Goal: Task Accomplishment & Management: Manage account settings

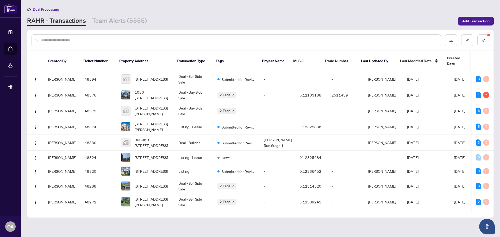
click at [160, 39] on input "text" at bounding box center [238, 40] width 395 height 6
drag, startPoint x: 142, startPoint y: 42, endPoint x: 151, endPoint y: 31, distance: 13.7
click at [142, 42] on input "text" at bounding box center [238, 40] width 395 height 6
click at [126, 22] on link "Team Alerts (5555)" at bounding box center [119, 20] width 55 height 9
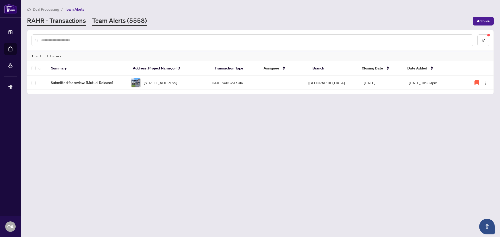
click at [77, 21] on link "RAHR - Transactions" at bounding box center [56, 20] width 59 height 9
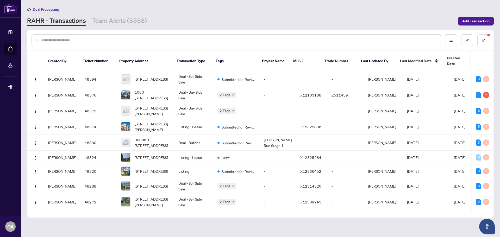
click at [79, 35] on div at bounding box center [236, 40] width 409 height 12
drag, startPoint x: 81, startPoint y: 40, endPoint x: 84, endPoint y: 35, distance: 5.5
click at [84, 35] on div at bounding box center [236, 40] width 409 height 12
click at [102, 38] on input "text" at bounding box center [238, 40] width 395 height 6
click at [47, 39] on input "text" at bounding box center [238, 40] width 395 height 6
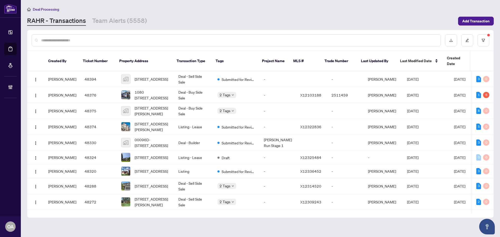
click at [100, 40] on input "text" at bounding box center [238, 40] width 395 height 6
click at [174, 37] on input "text" at bounding box center [238, 40] width 395 height 6
click at [145, 39] on input "text" at bounding box center [238, 40] width 395 height 6
click at [111, 40] on input "text" at bounding box center [238, 40] width 395 height 6
click at [158, 37] on input "text" at bounding box center [238, 40] width 395 height 6
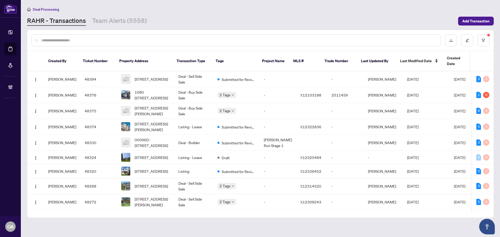
click at [114, 40] on input "text" at bounding box center [238, 40] width 395 height 6
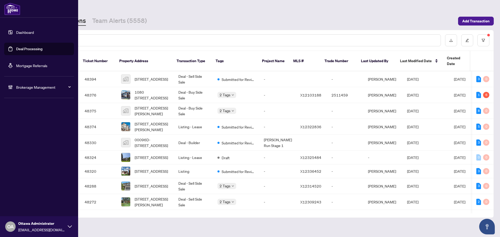
click at [31, 50] on link "Deal Processing" at bounding box center [29, 49] width 26 height 5
click at [31, 47] on link "Deal Processing" at bounding box center [29, 49] width 26 height 5
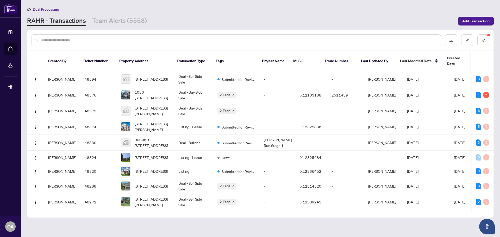
click at [170, 37] on div at bounding box center [236, 40] width 409 height 12
click at [158, 76] on span "414 Vendevale Avenue, Stittsville, ON, Canada" at bounding box center [151, 79] width 33 height 6
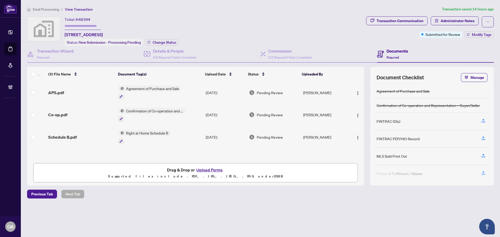
scroll to position [0, 0]
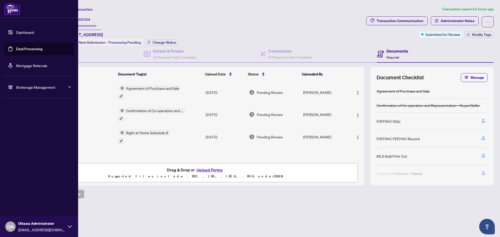
click at [26, 47] on link "Deal Processing" at bounding box center [29, 49] width 26 height 5
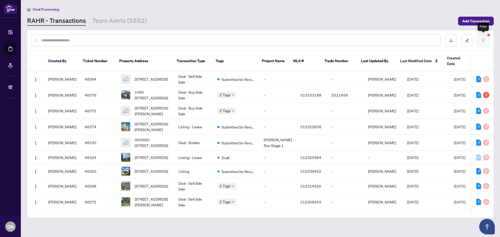
click at [483, 36] on button "button" at bounding box center [483, 40] width 12 height 12
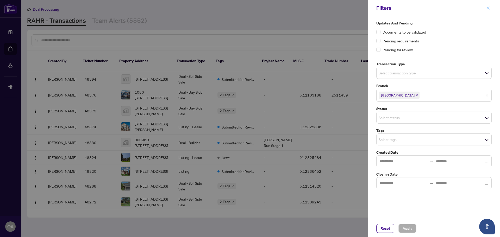
click at [487, 10] on icon "close" at bounding box center [488, 8] width 4 height 4
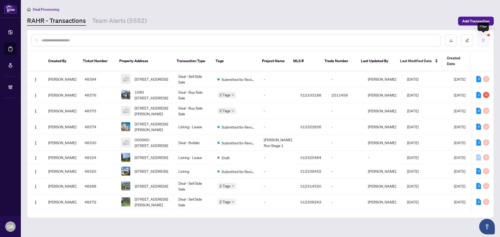
click at [486, 41] on button "button" at bounding box center [483, 40] width 12 height 12
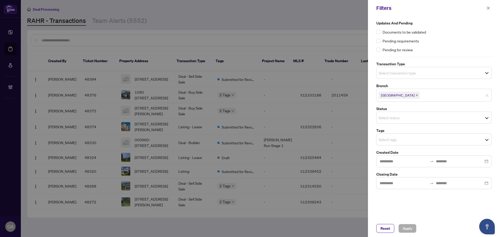
drag, startPoint x: 388, startPoint y: 73, endPoint x: 385, endPoint y: 68, distance: 6.3
click at [388, 74] on input "search" at bounding box center [397, 73] width 36 height 6
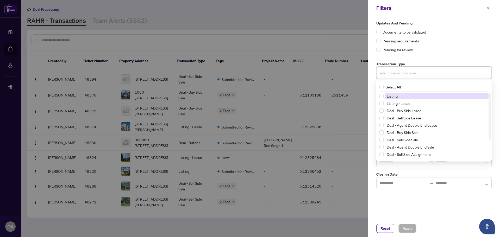
click at [395, 95] on span "Listing" at bounding box center [392, 96] width 11 height 5
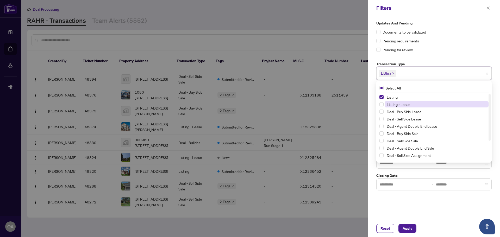
click at [395, 104] on span "Listing - Lease" at bounding box center [399, 104] width 24 height 5
click at [405, 229] on span "Apply" at bounding box center [408, 228] width 10 height 8
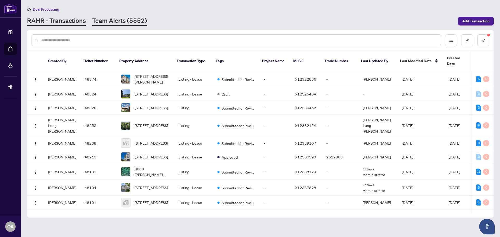
click at [132, 21] on link "Team Alerts (5552)" at bounding box center [119, 20] width 55 height 9
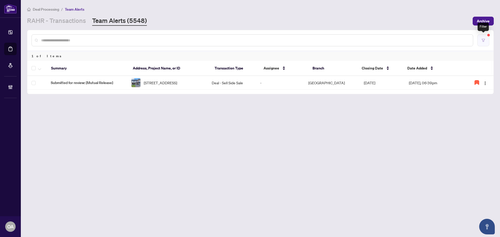
click at [484, 40] on icon "filter" at bounding box center [484, 41] width 4 height 4
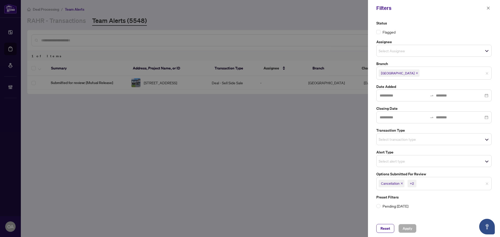
click at [393, 51] on input "search" at bounding box center [397, 51] width 36 height 6
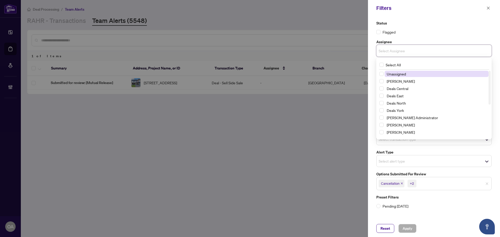
drag, startPoint x: 486, startPoint y: 9, endPoint x: 467, endPoint y: 8, distance: 18.3
click at [484, 9] on div "Filters" at bounding box center [434, 8] width 132 height 16
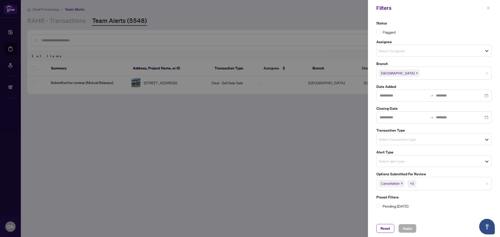
drag, startPoint x: 484, startPoint y: 9, endPoint x: 487, endPoint y: 8, distance: 3.0
click at [487, 8] on div "Filters" at bounding box center [434, 8] width 132 height 16
click at [487, 8] on icon "close" at bounding box center [488, 8] width 4 height 4
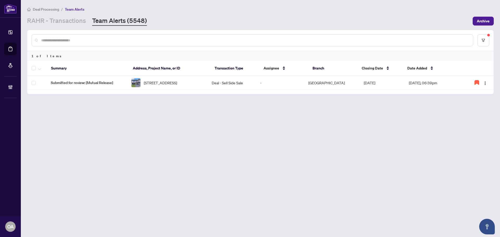
click at [216, 40] on input "text" at bounding box center [255, 40] width 428 height 6
click at [71, 18] on link "RAHR - Transactions" at bounding box center [56, 20] width 59 height 9
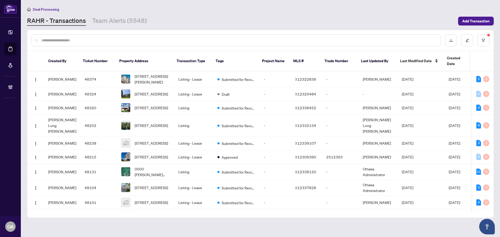
click at [405, 37] on input "text" at bounding box center [238, 40] width 395 height 6
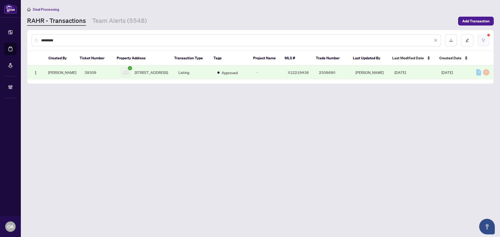
type input "*********"
click at [488, 41] on button "button" at bounding box center [483, 40] width 12 height 12
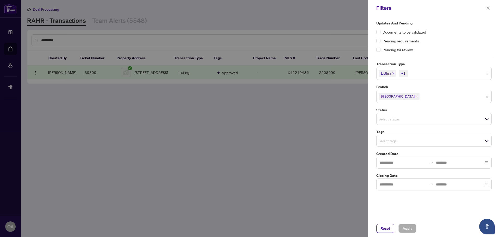
click at [392, 73] on icon "close" at bounding box center [393, 73] width 3 height 3
click at [404, 73] on icon "close" at bounding box center [405, 73] width 3 height 3
click at [406, 224] on button "Apply" at bounding box center [407, 228] width 18 height 9
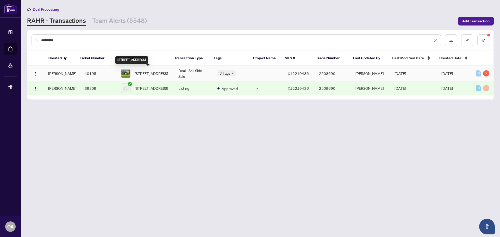
click at [135, 71] on span "12B LARKSHIRE Lane, Ottawa, Ontario K2J 1Y6, Canada" at bounding box center [151, 74] width 33 height 6
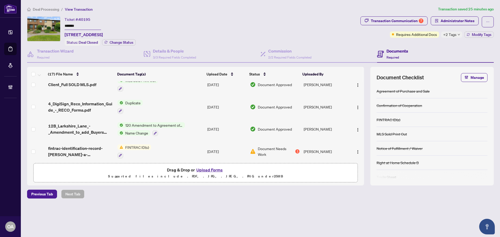
scroll to position [104, 0]
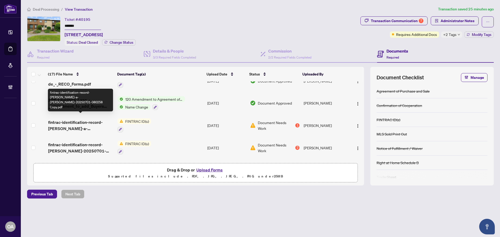
click at [98, 119] on span "fintrac-identification-record-james-a-mac-pherson-20250701-080258 Copy.pdf" at bounding box center [80, 125] width 65 height 12
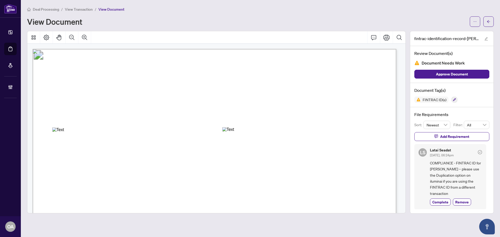
drag, startPoint x: 350, startPoint y: 60, endPoint x: 379, endPoint y: 61, distance: 29.7
click at [376, 60] on span "Low Risk" at bounding box center [364, 60] width 26 height 8
drag, startPoint x: 378, startPoint y: 59, endPoint x: 352, endPoint y: 59, distance: 26.6
click at [352, 59] on span "Low Risk" at bounding box center [364, 60] width 26 height 8
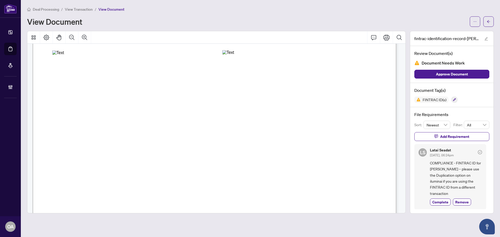
scroll to position [78, 0]
drag, startPoint x: 218, startPoint y: 55, endPoint x: 215, endPoint y: 54, distance: 3.5
click at [143, 52] on span "8 Vanessa Terrace, Ottawa, Ontario, Canada, K2J 2A4" at bounding box center [97, 54] width 91 height 6
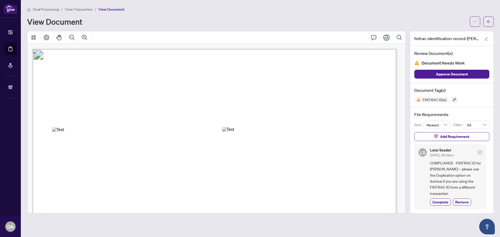
drag, startPoint x: 351, startPoint y: 61, endPoint x: 379, endPoint y: 68, distance: 28.6
click at [379, 49] on p "Individual Identification Information Record NOTE: An Individual Identification…" at bounding box center [448, 49] width 830 height 0
click at [376, 68] on span "Iluminai ID: 588fe1fce0fd" at bounding box center [352, 67] width 46 height 5
drag, startPoint x: 164, startPoint y: 127, endPoint x: 161, endPoint y: 123, distance: 4.9
click at [164, 128] on div "Annotation: Text" at bounding box center [134, 130] width 164 height 5
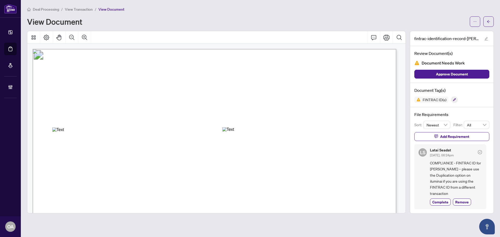
drag, startPoint x: 166, startPoint y: 126, endPoint x: 170, endPoint y: 120, distance: 6.8
click at [113, 123] on span "Transaction Property Address:" at bounding box center [82, 125] width 63 height 5
drag, startPoint x: 177, startPoint y: 121, endPoint x: 179, endPoint y: 126, distance: 5.4
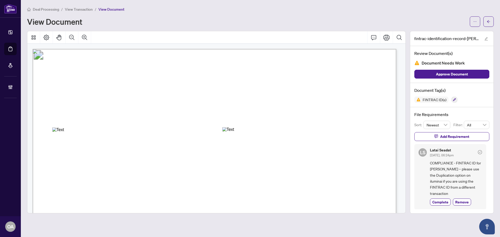
click at [113, 126] on span "Transaction Property Address:" at bounding box center [82, 125] width 63 height 5
drag, startPoint x: 195, startPoint y: 133, endPoint x: 202, endPoint y: 134, distance: 6.3
click at [196, 132] on div "Annotation: Text" at bounding box center [134, 130] width 164 height 5
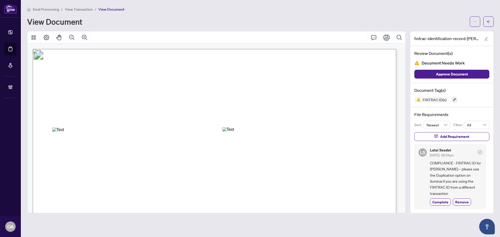
click at [201, 148] on span "06/17/2025" at bounding box center [192, 146] width 20 height 6
drag, startPoint x: 241, startPoint y: 136, endPoint x: 241, endPoint y: 130, distance: 6.0
click at [233, 130] on div "Annotation: Text" at bounding box center [296, 129] width 148 height 5
click at [310, 132] on div "Annotation: Text" at bounding box center [296, 129] width 148 height 5
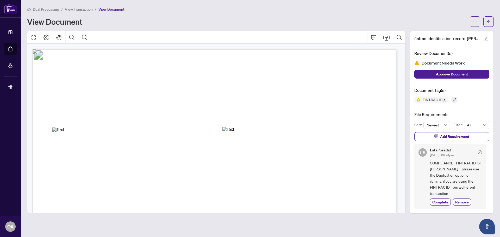
drag, startPoint x: 324, startPoint y: 128, endPoint x: 328, endPoint y: 133, distance: 6.5
click at [324, 128] on div "Annotation: Text" at bounding box center [296, 129] width 148 height 5
click at [328, 132] on div "Annotation: Text" at bounding box center [296, 129] width 148 height 5
click at [201, 146] on span "06/17/2025" at bounding box center [192, 146] width 20 height 6
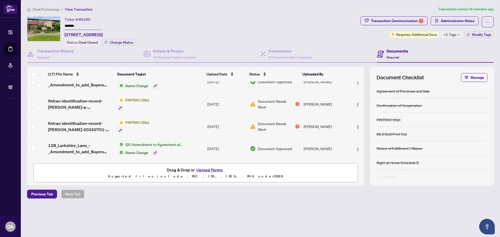
scroll to position [130, 0]
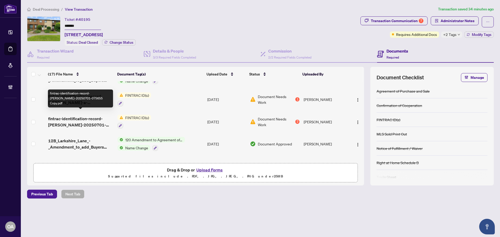
click at [77, 116] on span "fintrac-identification-record-stephanie-nicole-mac-pherson-20250701-075655 Copy…" at bounding box center [80, 122] width 65 height 12
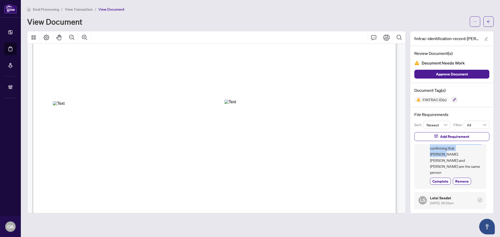
scroll to position [53, 0]
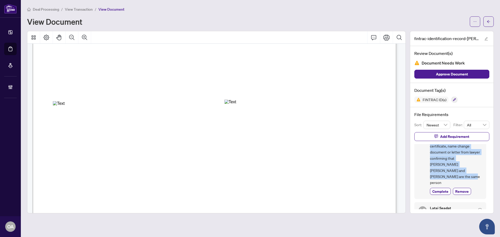
drag, startPoint x: 430, startPoint y: 168, endPoint x: 470, endPoint y: 170, distance: 39.6
click at [470, 170] on span "COMPLIANCE - FINTRAC ID for Stephanie - client last name is Macpherson but the …" at bounding box center [456, 146] width 52 height 79
copy span "for Stephanie - client last name is Macpherson but the documents have last name…"
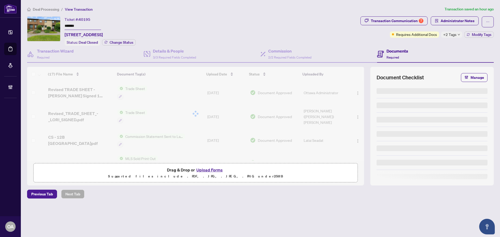
type input "*******"
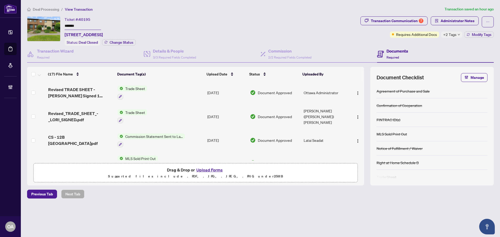
click at [454, 34] on span "+2 Tags" at bounding box center [449, 35] width 13 height 6
click at [430, 52] on div "Documents Required" at bounding box center [435, 54] width 117 height 17
click at [468, 21] on span "Administrator Notes" at bounding box center [458, 21] width 34 height 8
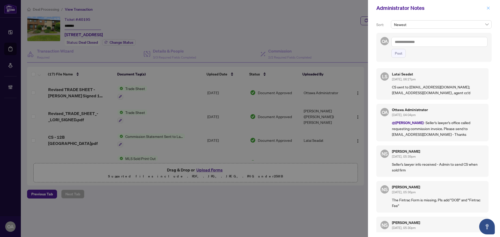
click at [488, 8] on icon "close" at bounding box center [488, 8] width 4 height 4
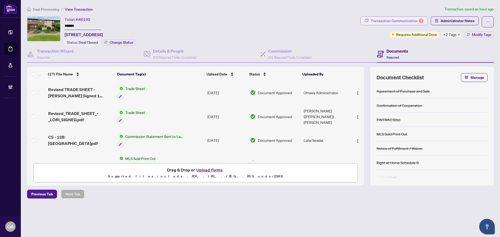
click at [396, 20] on div "Transaction Communication 7" at bounding box center [397, 21] width 53 height 8
type textarea "**********"
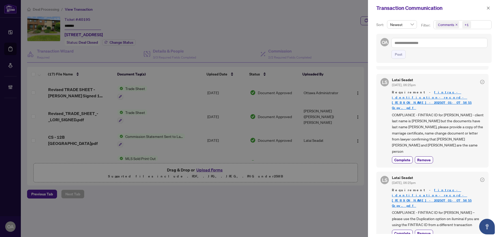
scroll to position [130, 0]
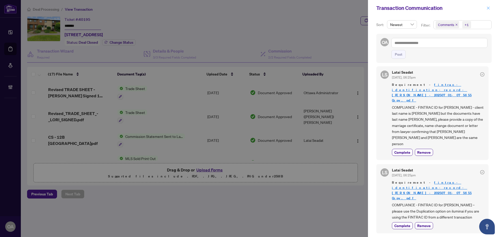
click at [487, 8] on icon "close" at bounding box center [488, 8] width 4 height 4
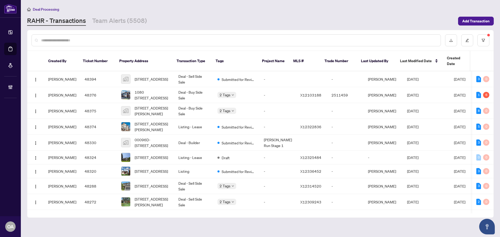
click at [159, 40] on input "text" at bounding box center [238, 40] width 395 height 6
type input "*******"
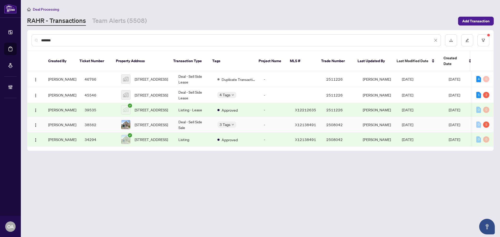
click at [157, 122] on span "61 Sunvale Way, Ottawa, Ontario K2G 6X7, Canada" at bounding box center [151, 125] width 33 height 6
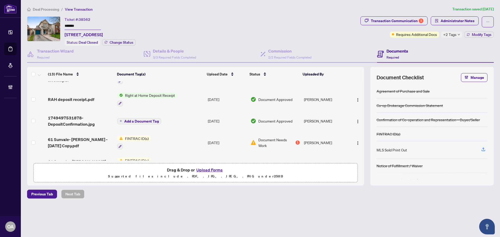
scroll to position [156, 0]
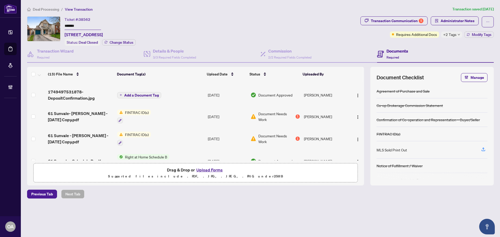
click at [97, 110] on span "61 Sunvale- STACEY MARGARET ARTHUR - 2025-04-22 Copy.pdf" at bounding box center [80, 116] width 65 height 12
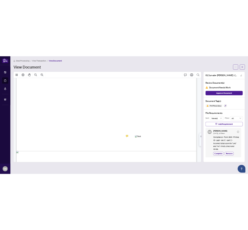
scroll to position [1224, 0]
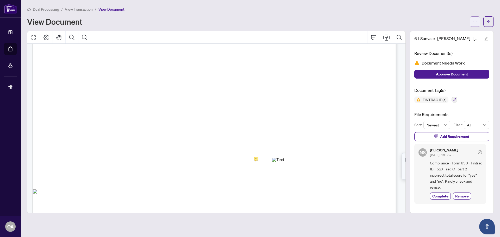
click at [475, 20] on icon "ellipsis" at bounding box center [475, 22] width 4 height 4
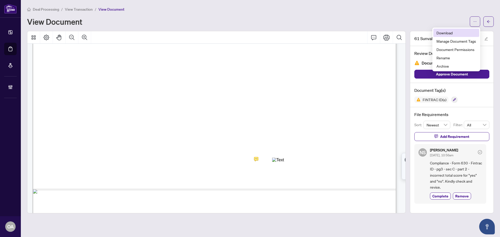
click at [443, 30] on span "Download" at bounding box center [456, 33] width 40 height 6
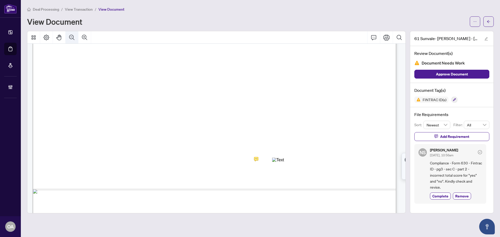
click at [72, 35] on icon "Zoom Out" at bounding box center [72, 37] width 6 height 6
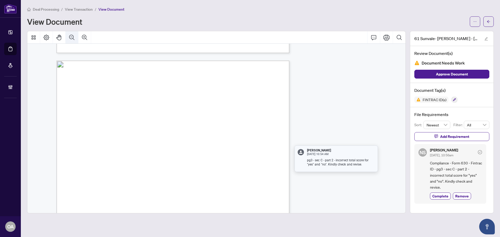
scroll to position [779, 0]
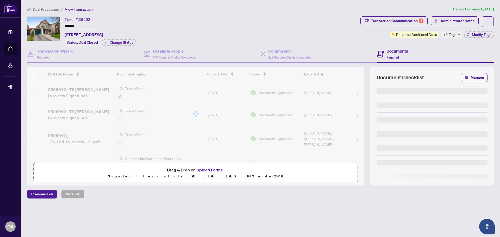
type input "*******"
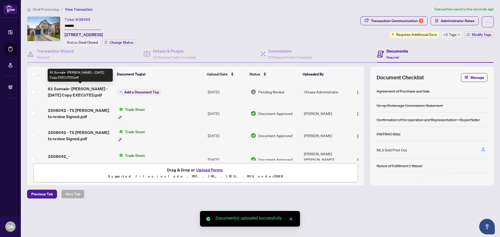
click at [86, 92] on span "61 Sunvale- STACEY MARGARET ARTHUR - 2025-04-22 Copy EXECUTED.pdf" at bounding box center [80, 92] width 65 height 12
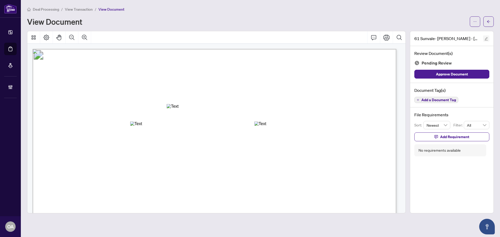
click at [486, 38] on icon "edit" at bounding box center [486, 38] width 3 height 3
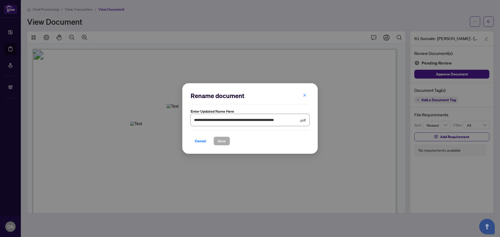
scroll to position [0, 15]
drag, startPoint x: 266, startPoint y: 119, endPoint x: 299, endPoint y: 119, distance: 32.8
click at [299, 119] on span "**********" at bounding box center [250, 120] width 119 height 12
click at [195, 121] on input "**********" at bounding box center [246, 120] width 105 height 6
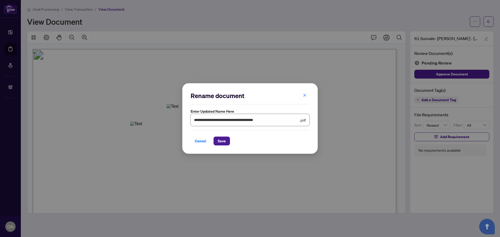
drag, startPoint x: 228, startPoint y: 120, endPoint x: 210, endPoint y: 119, distance: 17.5
click at [210, 119] on input "**********" at bounding box center [246, 120] width 105 height 6
drag, startPoint x: 265, startPoint y: 121, endPoint x: 316, endPoint y: 115, distance: 52.0
click at [269, 121] on input "**********" at bounding box center [246, 120] width 105 height 6
click at [266, 121] on input "**********" at bounding box center [246, 120] width 105 height 6
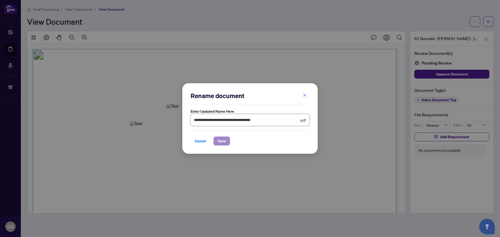
type input "**********"
click at [222, 140] on span "Save" at bounding box center [222, 141] width 8 height 8
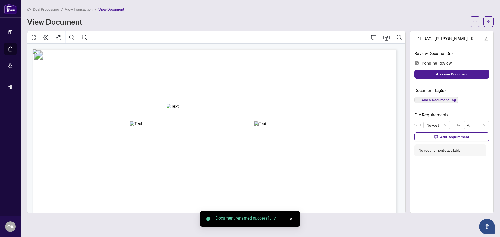
click at [430, 99] on span "Add a Document Tag" at bounding box center [438, 100] width 35 height 4
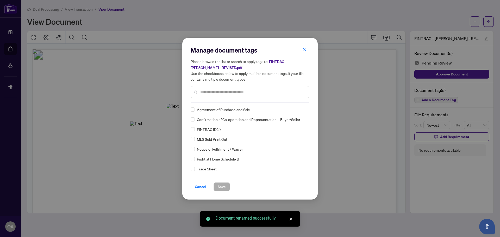
click at [211, 93] on input "text" at bounding box center [252, 92] width 105 height 6
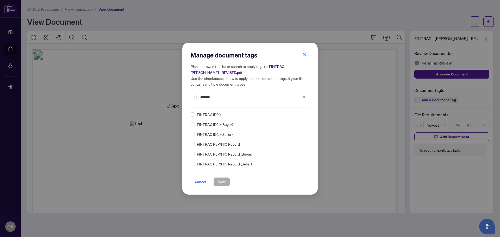
type input "*******"
click at [220, 181] on span "Save" at bounding box center [222, 182] width 8 height 8
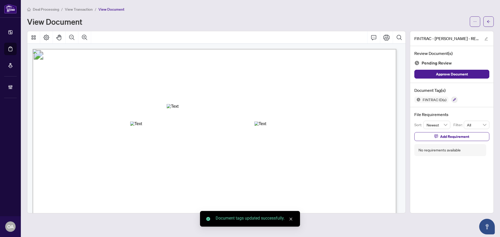
click at [476, 23] on icon "ellipsis" at bounding box center [475, 22] width 4 height 4
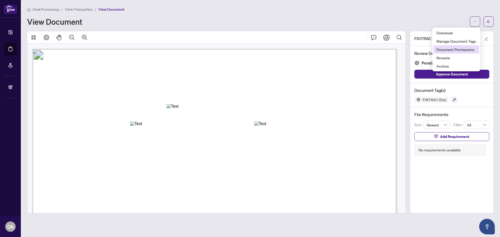
click at [443, 48] on span "Document Permissions" at bounding box center [456, 50] width 40 height 6
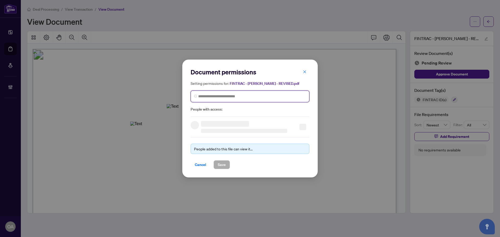
click at [207, 99] on input "search" at bounding box center [252, 96] width 108 height 5
type input "*****"
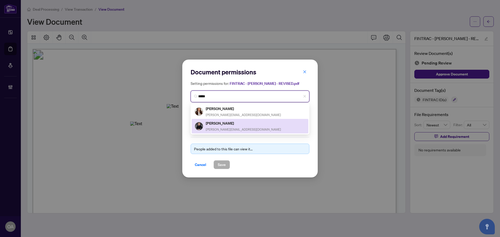
click at [212, 130] on span "sonya@ottawapropertygals.com" at bounding box center [243, 130] width 75 height 4
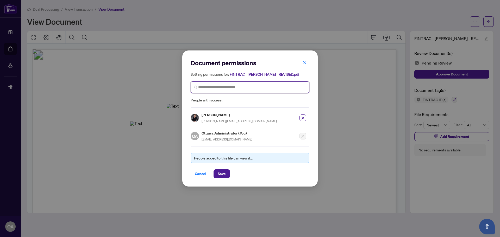
click at [218, 90] on input "search" at bounding box center [252, 87] width 108 height 5
type input "*******"
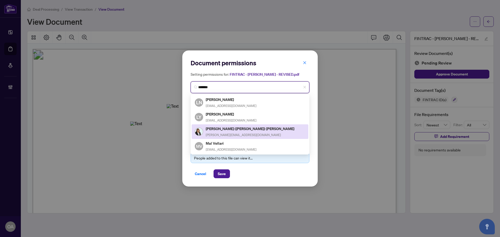
click at [222, 132] on h5 "Lori (Loretta) Williams" at bounding box center [250, 129] width 89 height 6
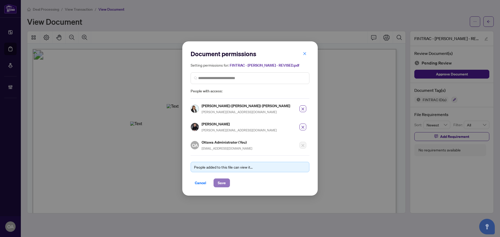
click at [220, 184] on span "Save" at bounding box center [222, 183] width 8 height 8
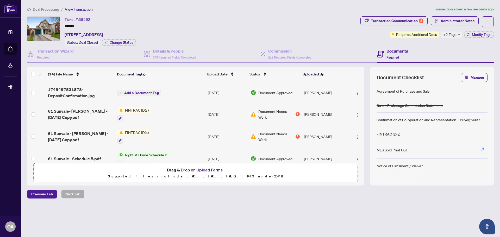
scroll to position [182, 0]
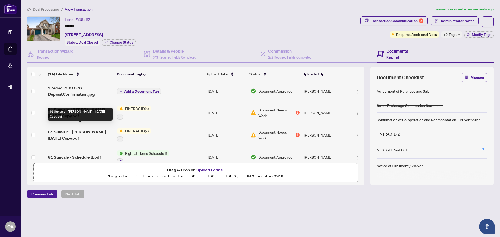
click at [82, 130] on span "61 Sunvale - JORDAN T ARTHUR - 2025-04-22 Copy.pdf" at bounding box center [80, 135] width 65 height 12
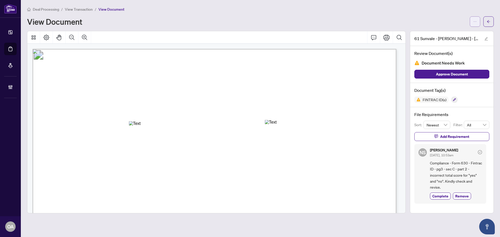
click at [476, 22] on icon "ellipsis" at bounding box center [475, 22] width 4 height 4
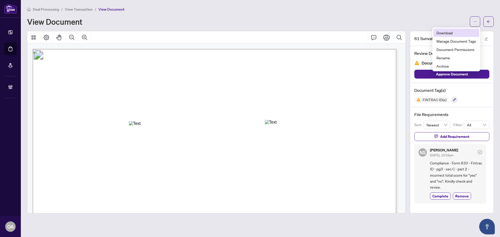
click at [451, 33] on span "Download" at bounding box center [456, 33] width 40 height 6
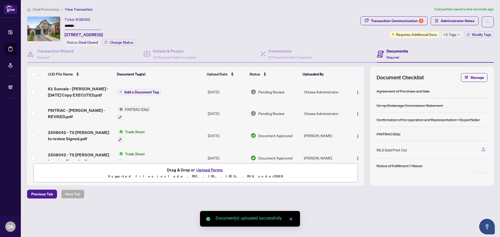
click at [136, 90] on span "Add a Document Tag" at bounding box center [141, 92] width 35 height 4
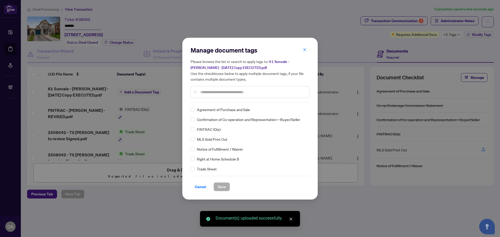
click at [210, 92] on input "text" at bounding box center [252, 92] width 105 height 6
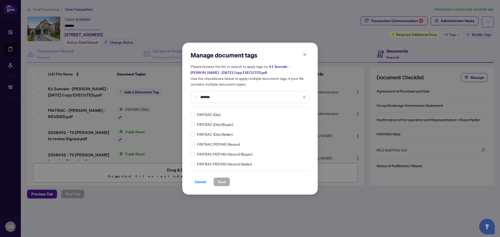
type input "*******"
click at [218, 181] on span "Save" at bounding box center [222, 182] width 8 height 8
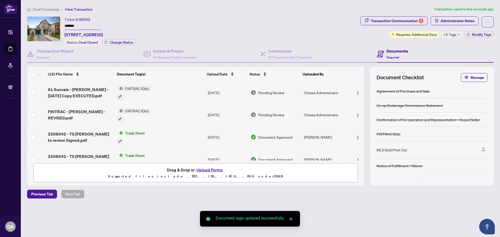
click at [133, 93] on div at bounding box center [134, 96] width 34 height 6
click at [73, 87] on span "61 Sunvale - JORDAN T ARTHUR - 2025-04-22 Copy EXECUTED.pdf" at bounding box center [80, 92] width 65 height 12
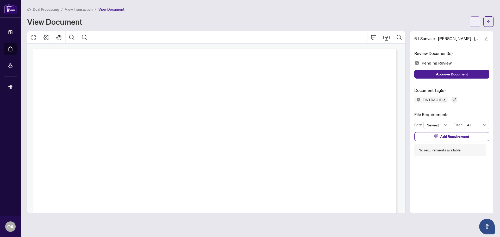
click at [476, 23] on span "button" at bounding box center [475, 21] width 4 height 8
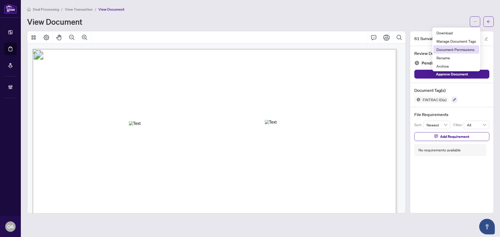
click at [458, 48] on span "Document Permissions" at bounding box center [456, 50] width 40 height 6
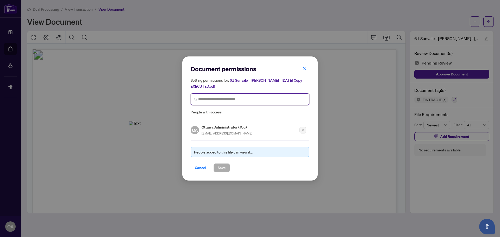
click at [236, 99] on input "search" at bounding box center [252, 99] width 108 height 5
type input "*****"
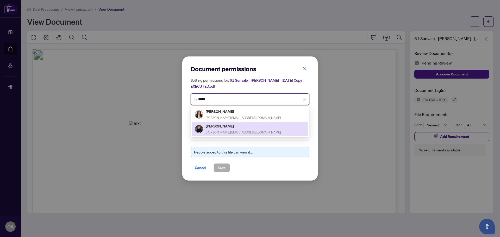
click at [239, 129] on div "Sonya Crites sonya@ottawapropertygals.com" at bounding box center [243, 129] width 75 height 12
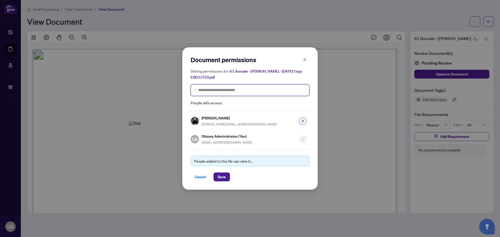
click at [241, 90] on input "search" at bounding box center [252, 89] width 108 height 5
type input "*******"
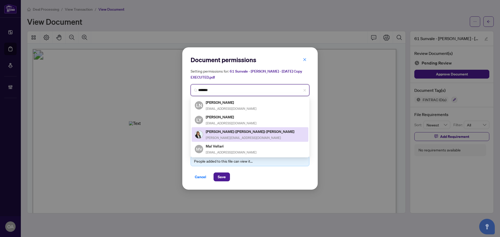
click at [228, 133] on h5 "Lori (Loretta) Williams" at bounding box center [250, 132] width 89 height 6
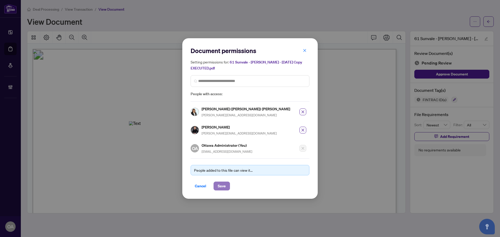
click at [223, 184] on span "Save" at bounding box center [222, 186] width 8 height 8
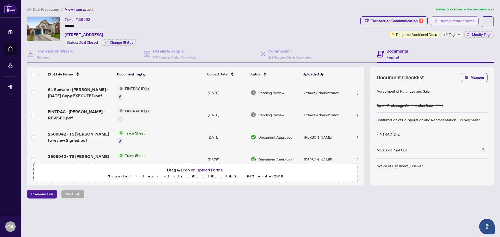
click at [448, 21] on span "Administrator Notes" at bounding box center [458, 21] width 34 height 8
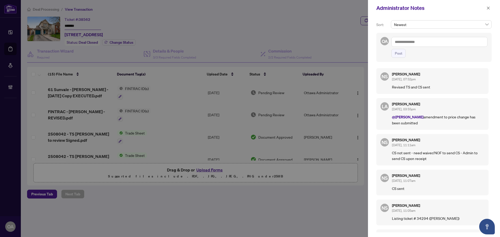
click at [420, 41] on textarea at bounding box center [439, 42] width 96 height 10
type textarea "*"
click at [411, 46] on b "Neena" at bounding box center [423, 45] width 28 height 5
type textarea "**********"
click at [400, 52] on span "Post" at bounding box center [399, 53] width 8 height 8
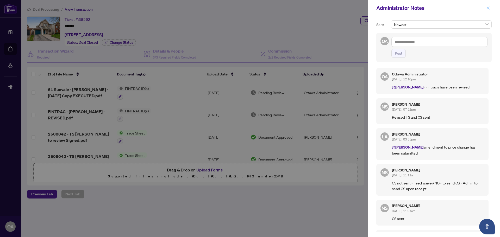
click at [489, 7] on icon "close" at bounding box center [488, 8] width 4 height 4
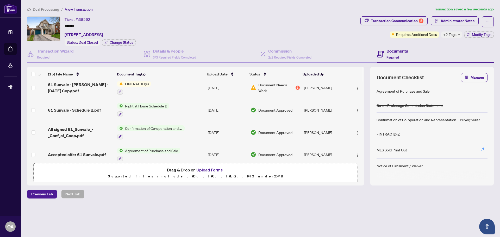
scroll to position [254, 0]
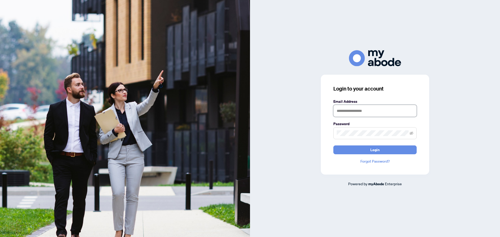
type input "**********"
click at [355, 148] on button "Login" at bounding box center [374, 150] width 83 height 9
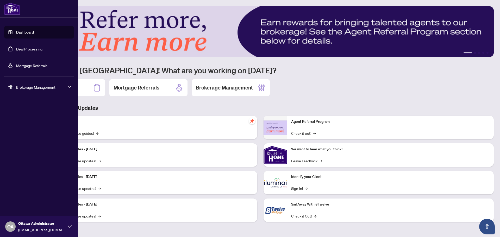
click at [18, 48] on link "Deal Processing" at bounding box center [29, 49] width 26 height 5
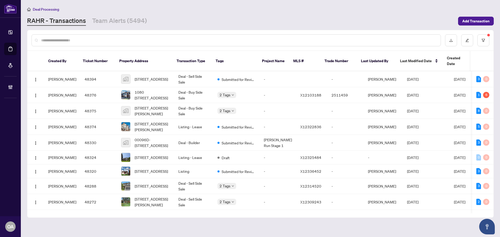
click at [155, 38] on input "text" at bounding box center [238, 40] width 395 height 6
paste input "*****"
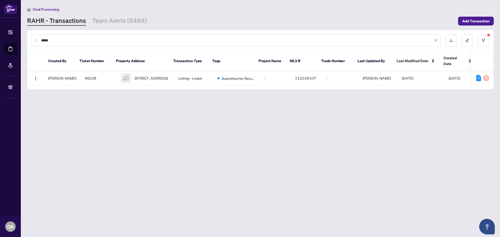
type input "*****"
click at [135, 75] on span "2097 Sandstone Crescent, Petawawa, ON, Canada" at bounding box center [151, 78] width 33 height 6
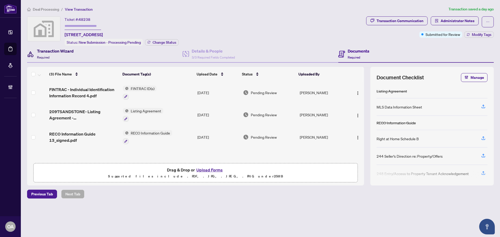
click at [63, 53] on div "Transaction Wizard Required" at bounding box center [55, 54] width 37 height 12
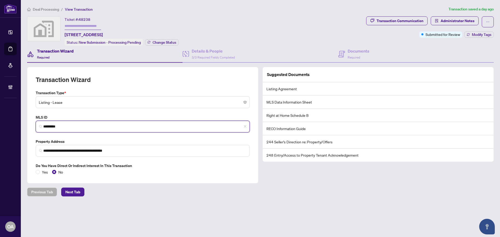
drag, startPoint x: 74, startPoint y: 126, endPoint x: 37, endPoint y: 126, distance: 37.2
click at [37, 126] on span "*********" at bounding box center [143, 127] width 214 height 12
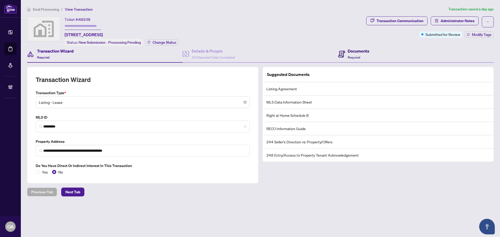
click at [354, 52] on h4 "Documents" at bounding box center [359, 51] width 22 height 6
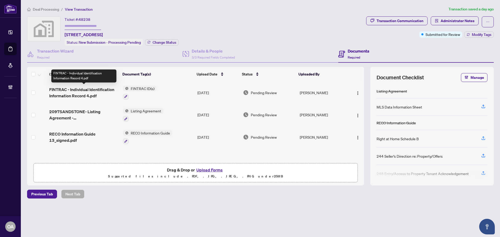
click at [86, 89] on span "FINTRAC - Individual Identification Information Record 4.pdf" at bounding box center [84, 92] width 70 height 12
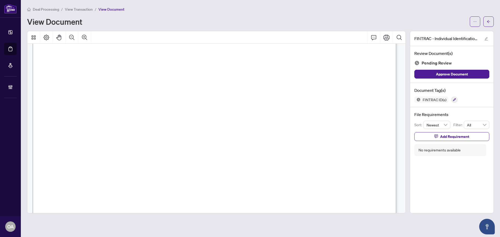
scroll to position [990, 0]
click at [75, 36] on button "Zoom Out" at bounding box center [72, 37] width 12 height 12
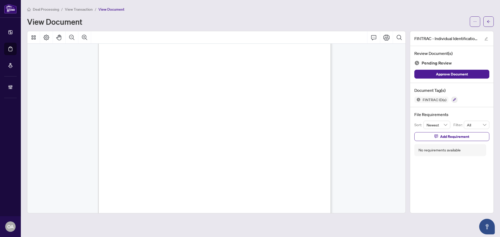
scroll to position [1069, 0]
click at [453, 100] on icon "button" at bounding box center [454, 99] width 3 height 3
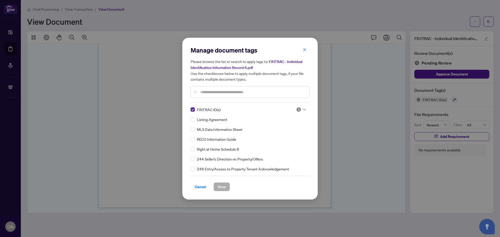
click at [303, 109] on icon at bounding box center [304, 110] width 3 height 2
click at [284, 134] on div "Approved" at bounding box center [283, 135] width 33 height 6
click at [221, 189] on span "Save" at bounding box center [222, 187] width 8 height 8
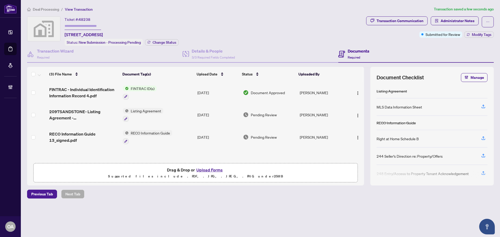
click at [71, 115] on span "2097SANDSTONE- Listing Agreement - Landlord_signed_signed.pdf" at bounding box center [84, 115] width 70 height 12
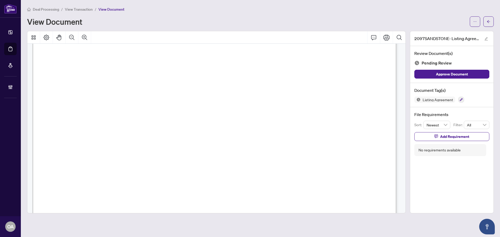
scroll to position [78, 0]
click at [167, 128] on span "2097 SANDSTONE CRESCENT , PETAWAWA,ON" at bounding box center [150, 130] width 33 height 4
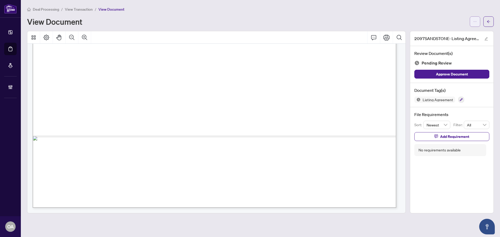
click at [473, 22] on icon "ellipsis" at bounding box center [475, 22] width 4 height 4
click at [443, 33] on span "Download" at bounding box center [456, 33] width 40 height 6
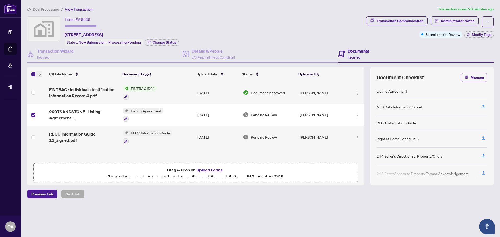
click at [41, 73] on button "button" at bounding box center [39, 74] width 6 height 6
click at [46, 99] on span "Archive Selected" at bounding box center [64, 100] width 46 height 6
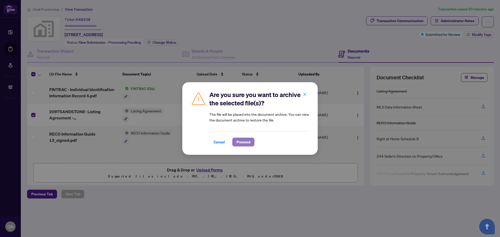
click at [244, 141] on span "Proceed" at bounding box center [243, 142] width 14 height 8
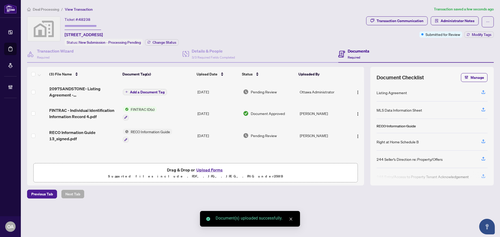
click at [147, 92] on span "Add a Document Tag" at bounding box center [147, 92] width 35 height 4
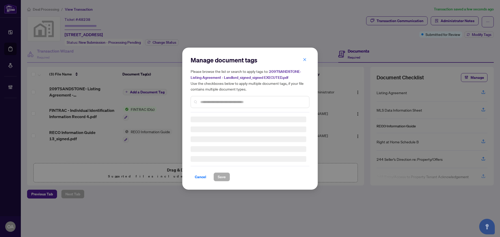
click at [214, 100] on div "Manage document tags Please browse the list or search to apply tags to: 2097SAN…" at bounding box center [250, 84] width 119 height 57
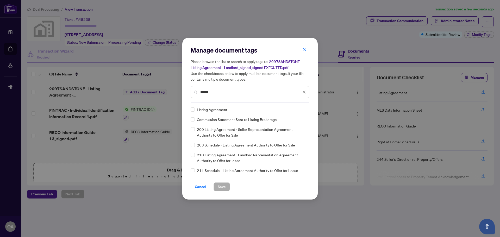
type input "******"
click at [306, 110] on div "Listing Agreement Commission Statement Sent to Listing Brokerage 200 Listing Ag…" at bounding box center [250, 139] width 119 height 65
click at [303, 109] on icon at bounding box center [304, 110] width 3 height 2
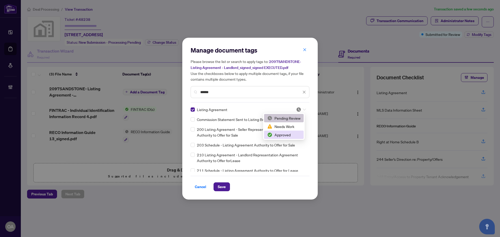
click at [289, 136] on div "Approved" at bounding box center [283, 135] width 33 height 6
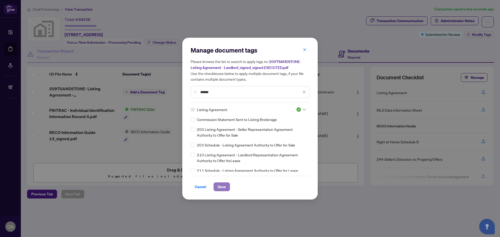
click at [218, 190] on span "Save" at bounding box center [222, 187] width 8 height 8
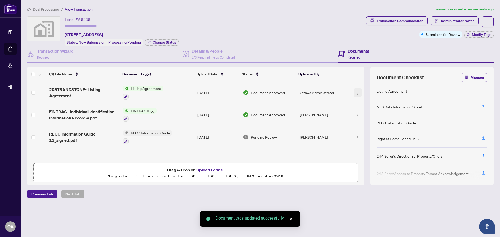
click at [356, 91] on img "button" at bounding box center [358, 93] width 4 height 4
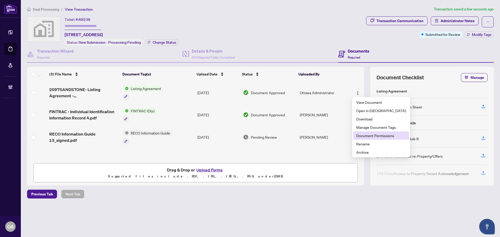
click at [365, 136] on span "Document Permissions" at bounding box center [381, 136] width 50 height 6
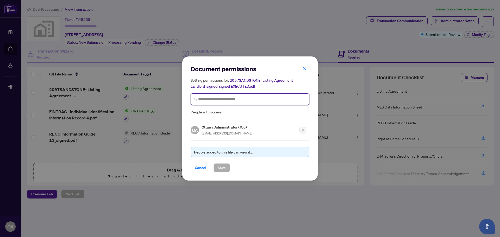
click at [221, 100] on input "search" at bounding box center [252, 99] width 108 height 5
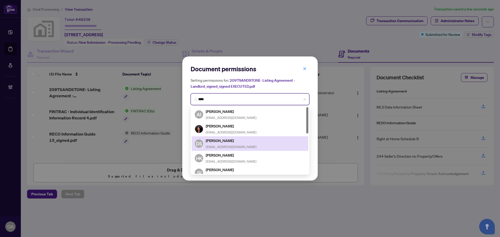
type input "*****"
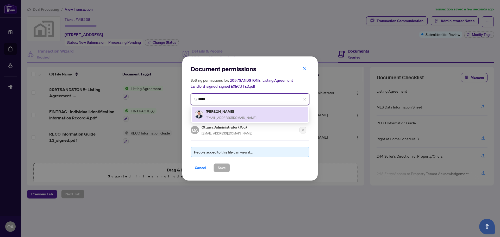
click at [237, 114] on div "Mike Neville mikenevillebroker@gmail.com" at bounding box center [231, 115] width 51 height 12
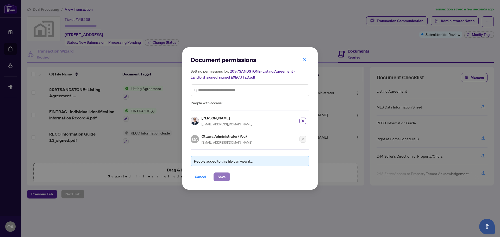
click at [222, 179] on span "Save" at bounding box center [222, 177] width 8 height 8
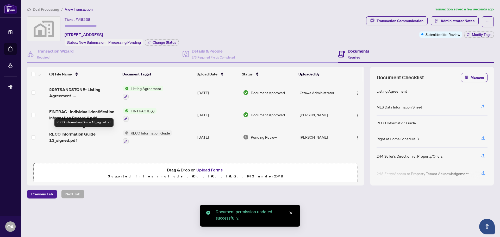
click at [76, 133] on span "RECO Information Guide 13_signed.pdf" at bounding box center [84, 137] width 70 height 12
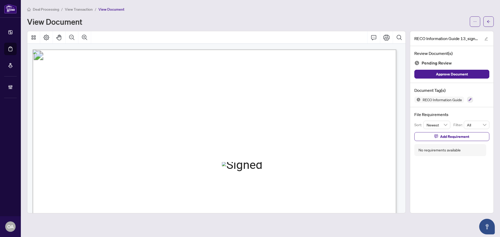
scroll to position [5791, 0]
click at [472, 98] on icon "button" at bounding box center [469, 99] width 3 height 3
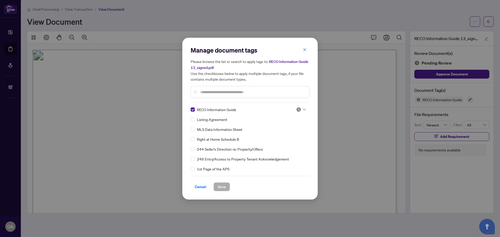
click at [303, 110] on div at bounding box center [301, 109] width 10 height 5
click at [288, 133] on div "Approved" at bounding box center [283, 135] width 33 height 6
click at [222, 185] on span "Save" at bounding box center [222, 187] width 8 height 8
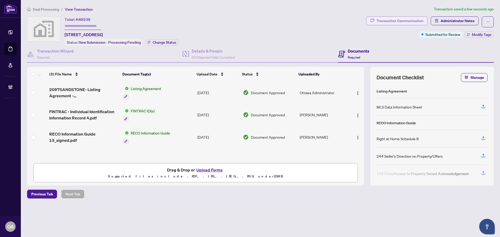
click at [397, 20] on div "Transaction Communication" at bounding box center [400, 21] width 47 height 8
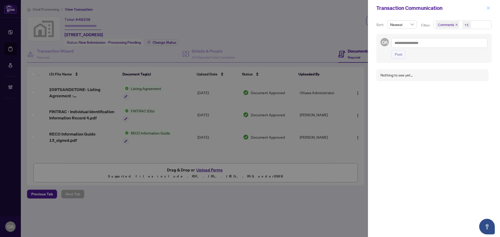
click at [487, 6] on span "button" at bounding box center [488, 8] width 4 height 8
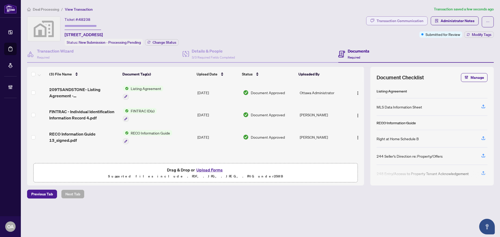
click at [397, 20] on div "Transaction Communication" at bounding box center [400, 21] width 47 height 8
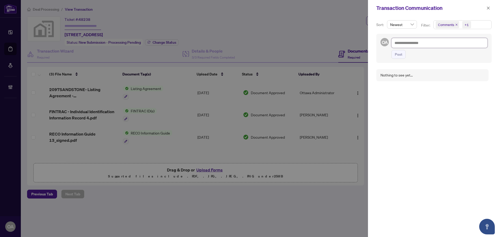
click at [408, 45] on textarea at bounding box center [439, 43] width 96 height 10
type textarea "*"
type textarea "**"
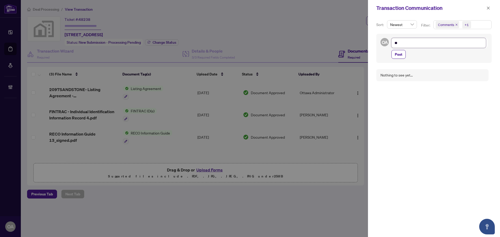
type textarea "***"
type textarea "****"
type textarea "*****"
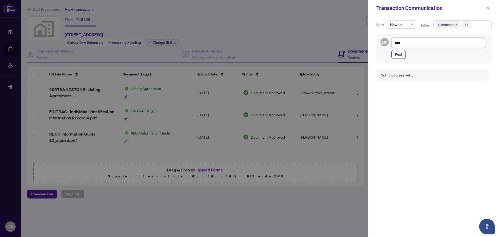
type textarea "*****"
type textarea "******"
type textarea "*******"
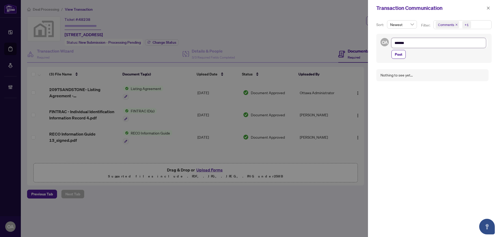
type textarea "*******"
type textarea "*********"
type textarea "**********"
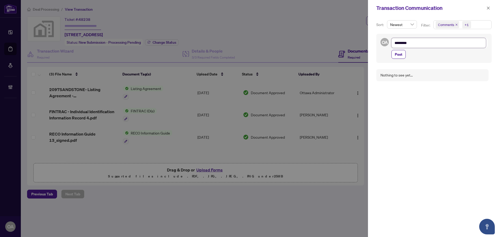
type textarea "**********"
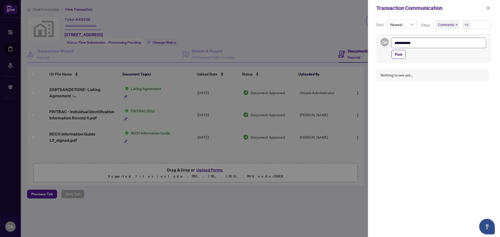
type textarea "**********"
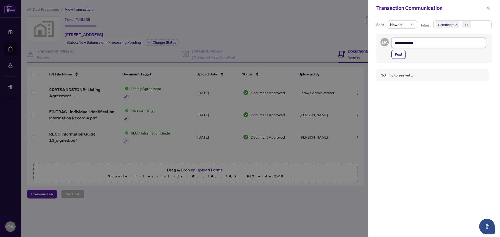
type textarea "**********"
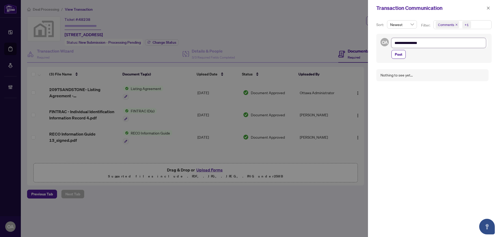
type textarea "**********"
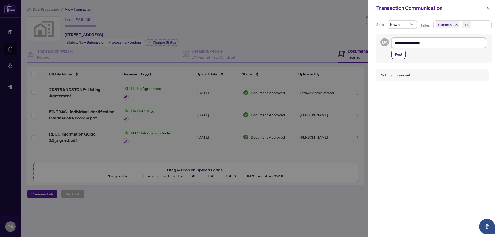
type textarea "**********"
click at [394, 54] on button "Post" at bounding box center [398, 54] width 14 height 9
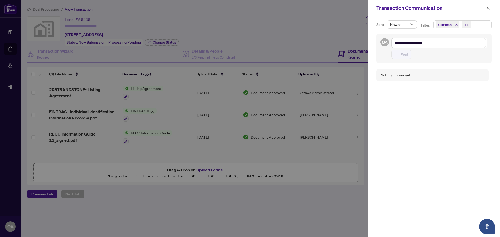
type textarea "**********"
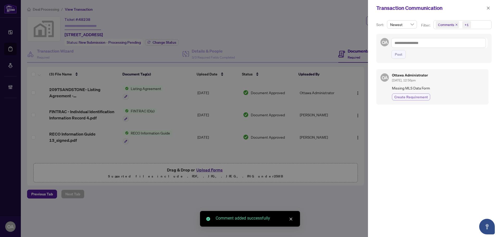
click at [400, 98] on span "Create Requirement" at bounding box center [411, 96] width 34 height 5
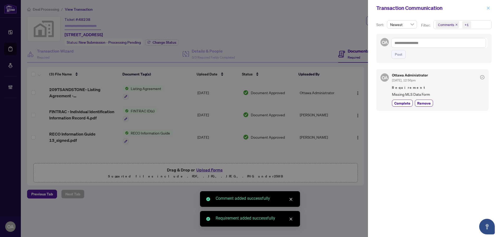
click at [487, 8] on icon "close" at bounding box center [488, 8] width 4 height 4
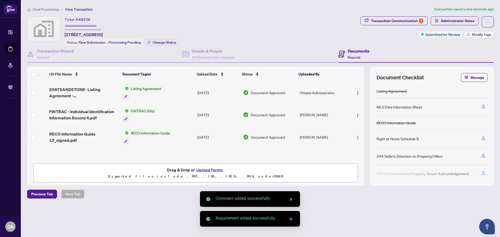
click at [476, 34] on span "Modify Tags" at bounding box center [482, 35] width 20 height 4
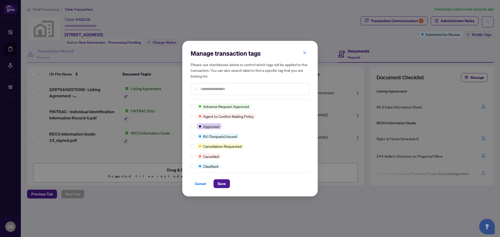
click at [215, 88] on input "text" at bounding box center [252, 89] width 105 height 6
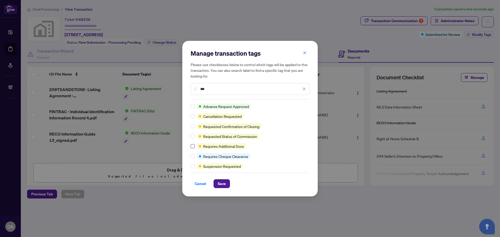
type input "***"
click at [221, 183] on span "Save" at bounding box center [222, 184] width 8 height 8
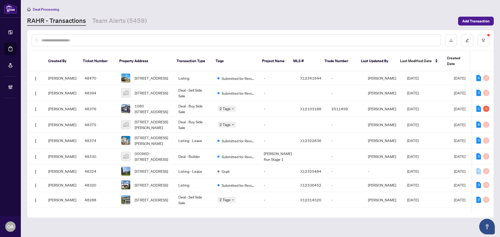
click at [133, 19] on link "Team Alerts (5459)" at bounding box center [119, 20] width 55 height 9
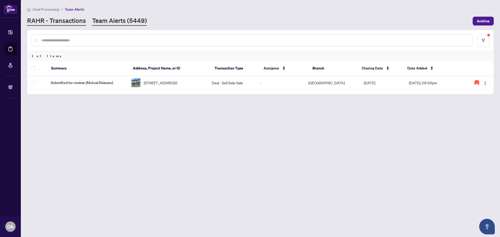
click at [64, 20] on link "RAHR - Transactions" at bounding box center [56, 20] width 59 height 9
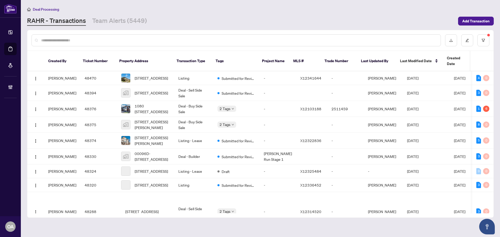
click at [156, 39] on input "text" at bounding box center [238, 40] width 395 height 6
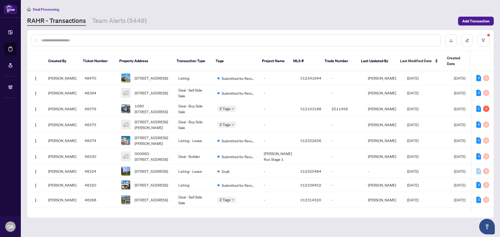
paste input "*****"
type input "*****"
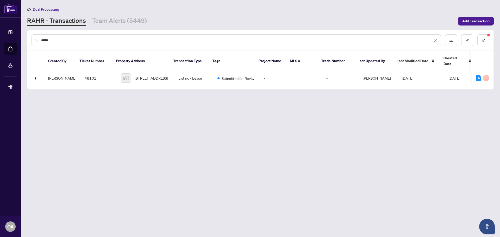
drag, startPoint x: 50, startPoint y: 39, endPoint x: 7, endPoint y: 36, distance: 43.6
click at [8, 36] on div "Dashboard Deal Processing Mortgage Referrals Brokerage Management OA Ottawa Adm…" at bounding box center [250, 118] width 500 height 237
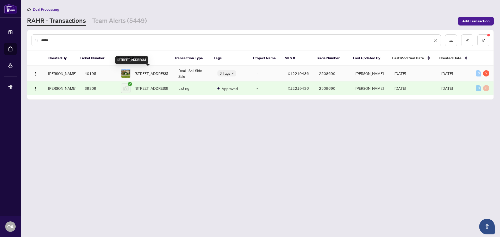
type input "*****"
click at [161, 74] on span "12B LARKSHIRE Lane, Ottawa, Ontario K2J 1Y6, Canada" at bounding box center [151, 74] width 33 height 6
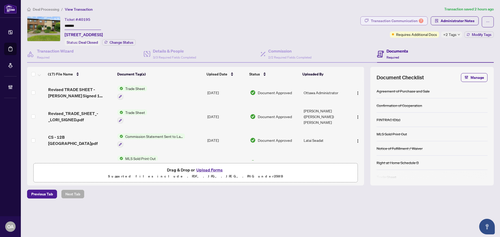
click at [412, 19] on div "Transaction Communication 7" at bounding box center [397, 21] width 53 height 8
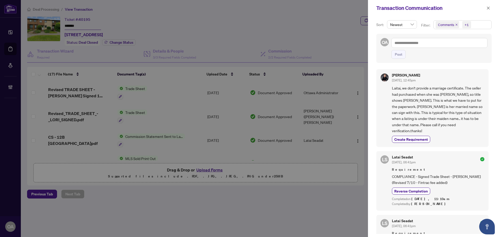
drag, startPoint x: 488, startPoint y: 5, endPoint x: 323, endPoint y: 32, distance: 166.9
click at [487, 5] on span "button" at bounding box center [488, 8] width 4 height 8
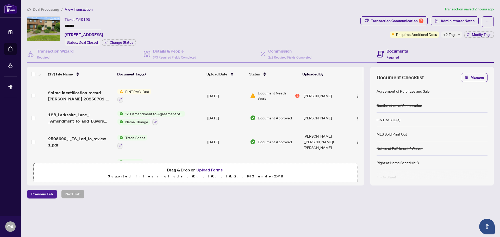
scroll to position [130, 0]
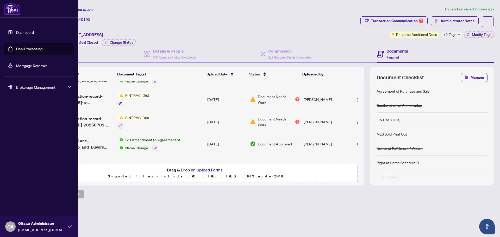
click at [24, 47] on link "Deal Processing" at bounding box center [29, 49] width 26 height 5
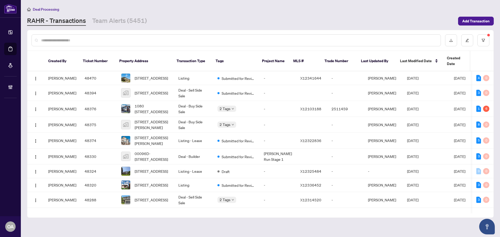
click at [200, 38] on input "text" at bounding box center [238, 40] width 395 height 6
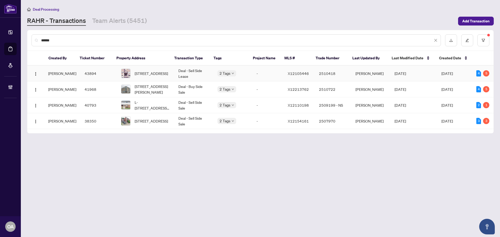
type input "******"
click at [156, 73] on span "7-224 Paseo Private, Ottawa, Ontario K2G 4N7, Canada" at bounding box center [151, 74] width 33 height 6
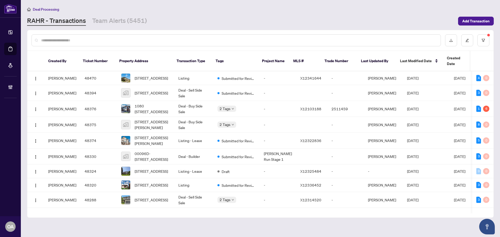
click at [157, 38] on input "text" at bounding box center [238, 40] width 395 height 6
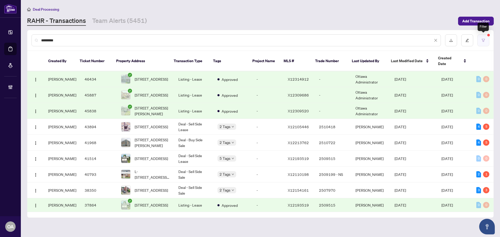
click at [484, 42] on button "button" at bounding box center [483, 40] width 12 height 12
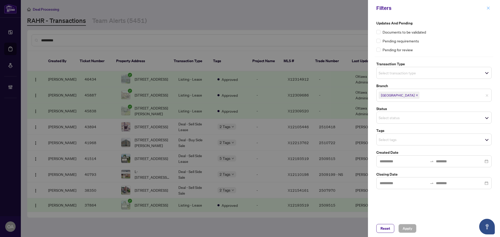
click at [486, 7] on icon "close" at bounding box center [488, 8] width 4 height 4
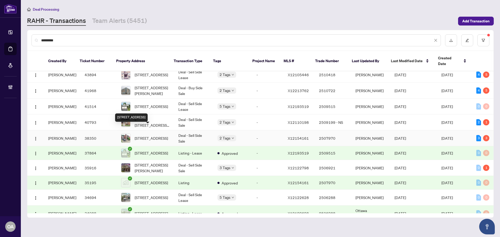
scroll to position [104, 0]
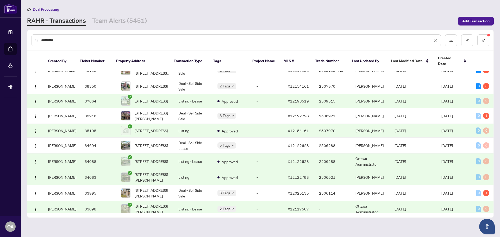
click at [118, 41] on input "*********" at bounding box center [237, 40] width 392 height 6
type input "*"
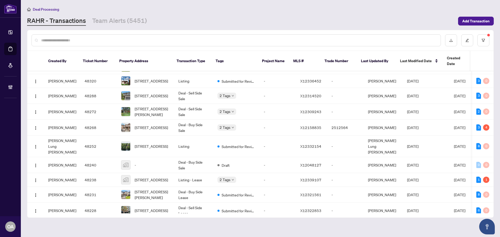
scroll to position [0, 0]
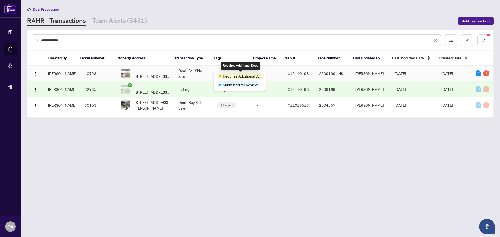
type input "**********"
click at [170, 73] on td "L-1466 Heatherington Rd, Ottawa, Ontario K1V 6S1, Canada" at bounding box center [145, 74] width 57 height 16
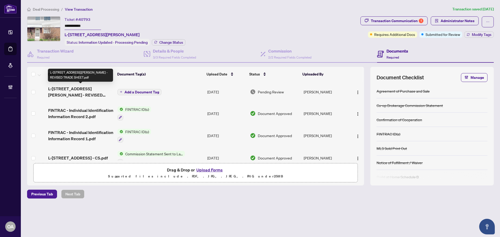
click at [67, 90] on span "L-1466 Heatherington Rd - REVISED TRADE SHEET.pdf" at bounding box center [80, 92] width 65 height 12
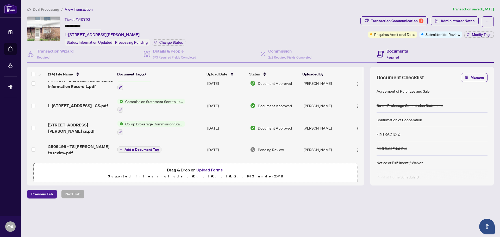
scroll to position [78, 0]
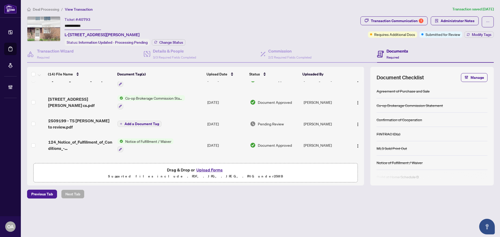
click at [101, 122] on span "2509199 - TS John to review.pdf" at bounding box center [80, 124] width 65 height 12
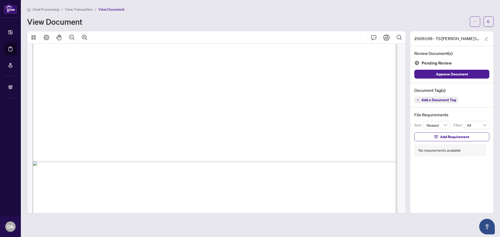
scroll to position [182, 0]
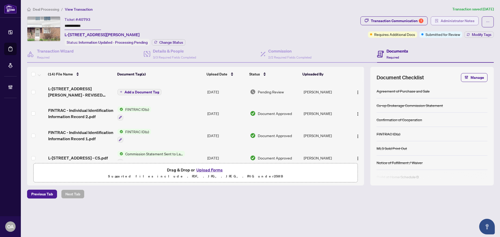
click at [445, 17] on span "Administrator Notes" at bounding box center [458, 21] width 34 height 8
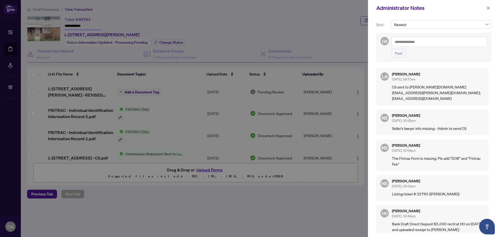
click at [447, 42] on textarea at bounding box center [439, 42] width 96 height 10
click at [408, 45] on li "Neena Sharma" at bounding box center [436, 45] width 62 height 9
click at [434, 44] on b "Luna" at bounding box center [448, 45] width 28 height 5
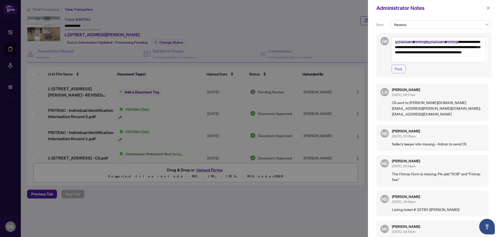
type textarea "**********"
click at [401, 66] on span "Post" at bounding box center [399, 69] width 8 height 8
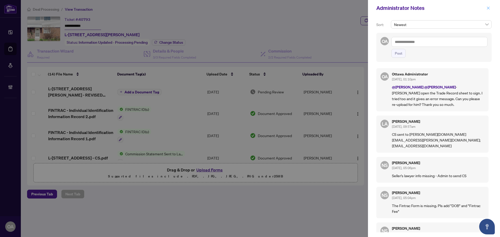
click at [488, 7] on icon "close" at bounding box center [488, 8] width 4 height 4
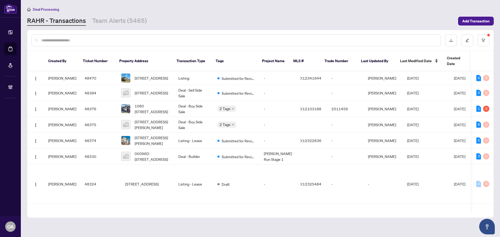
click at [207, 40] on input "text" at bounding box center [238, 40] width 395 height 6
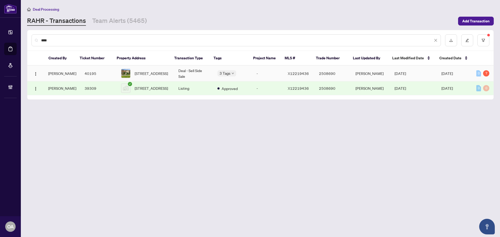
type input "****"
click at [155, 76] on span "12B LARKSHIRE Lane, Ottawa, Ontario K2J 1Y6, Canada" at bounding box center [151, 74] width 33 height 6
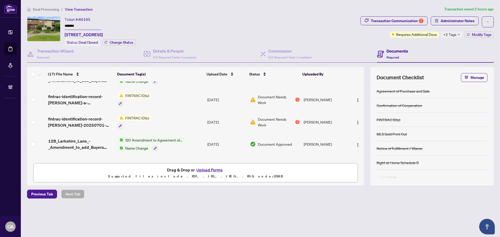
scroll to position [130, 0]
click at [60, 93] on span "fintrac-identification-record-james-a-mac-pherson-20250701-080258 Copy.pdf" at bounding box center [80, 99] width 65 height 12
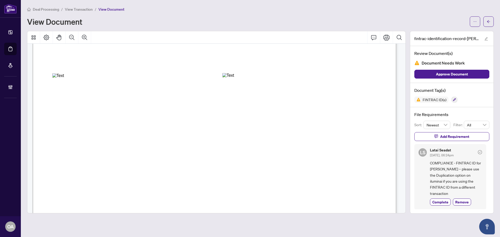
scroll to position [78, 0]
click at [236, 170] on span "assessing a government-issued photo identification document’s authenticity." at bounding box center [151, 172] width 201 height 5
drag, startPoint x: 176, startPoint y: 143, endPoint x: 222, endPoint y: 141, distance: 46.1
click at [222, 141] on span "Employed, Physiotherapists (31202), RMT - Message Therapist, Novotel" at bounding box center [270, 141] width 193 height 5
drag, startPoint x: 312, startPoint y: 139, endPoint x: 257, endPoint y: 142, distance: 55.1
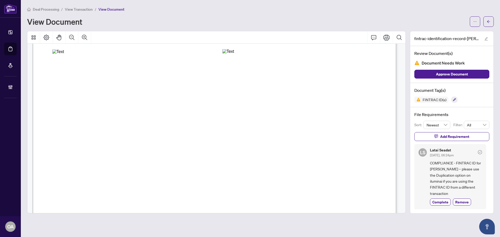
click at [257, 142] on span "Employed, Physiotherapists (31202), RMT - Message Therapist, Novotel" at bounding box center [270, 141] width 193 height 5
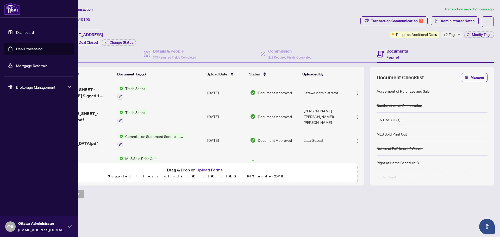
click at [28, 50] on link "Deal Processing" at bounding box center [29, 49] width 26 height 5
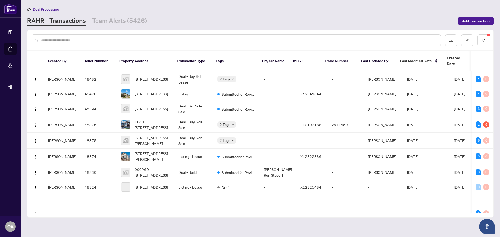
click at [177, 40] on input "text" at bounding box center [238, 40] width 395 height 6
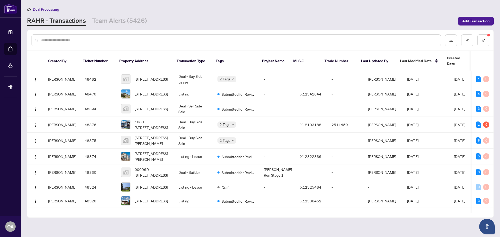
click at [109, 39] on input "text" at bounding box center [238, 40] width 395 height 6
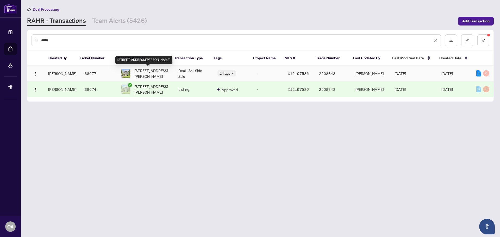
type input "*****"
click at [139, 73] on span "110 Clegg St, Ottawa, Ontario K1S 0H9, Canada" at bounding box center [152, 73] width 35 height 11
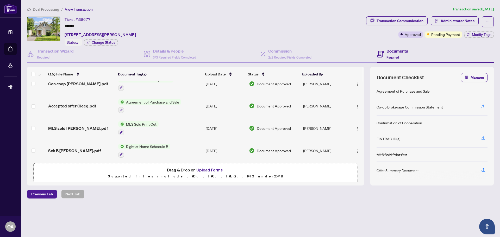
scroll to position [243, 0]
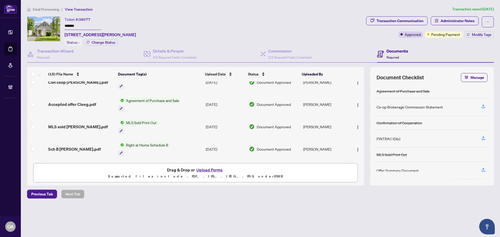
click at [65, 146] on span "Sch B Clegg.pdf" at bounding box center [74, 149] width 53 height 6
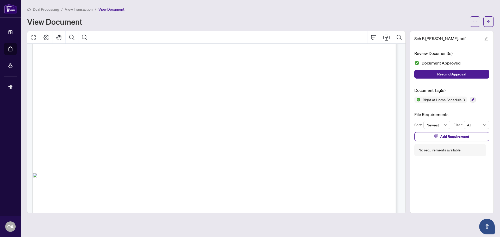
scroll to position [312, 0]
click at [71, 36] on icon "Zoom Out" at bounding box center [72, 37] width 6 height 6
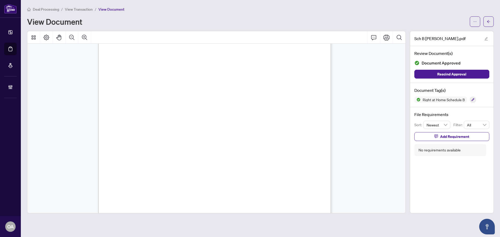
scroll to position [10, 0]
click at [474, 21] on icon "ellipsis" at bounding box center [475, 22] width 4 height 4
click at [448, 33] on span "Download" at bounding box center [456, 33] width 40 height 6
